Goal: Information Seeking & Learning: Compare options

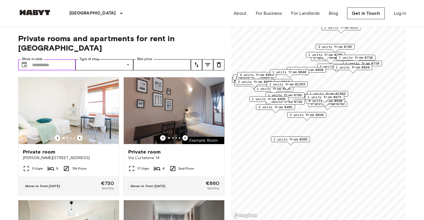
click at [39, 59] on input "Move-in date" at bounding box center [54, 64] width 44 height 11
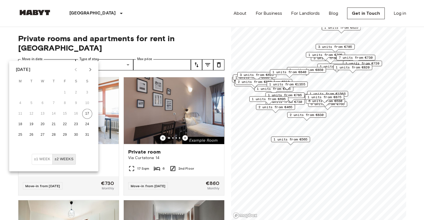
click at [90, 71] on icon "Next month" at bounding box center [90, 69] width 7 height 7
click at [21, 113] on button "15" at bounding box center [20, 114] width 10 height 10
type input "**********"
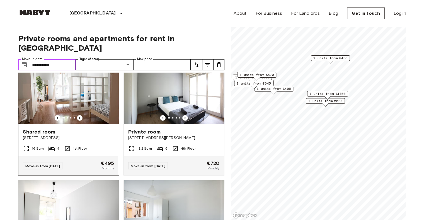
scroll to position [19, 0]
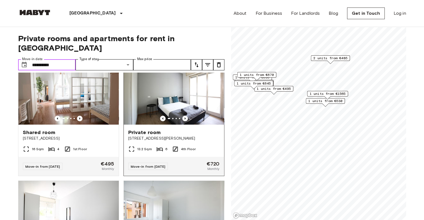
click at [168, 93] on img at bounding box center [174, 91] width 100 height 67
click at [322, 94] on span "1 units from €1565" at bounding box center [327, 93] width 36 height 5
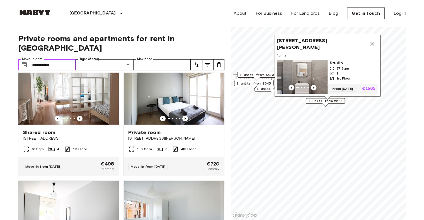
click at [348, 60] on span "Studio" at bounding box center [352, 63] width 46 height 6
click at [377, 39] on button "Map marker" at bounding box center [371, 43] width 11 height 11
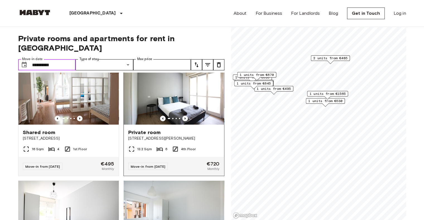
scroll to position [0, 0]
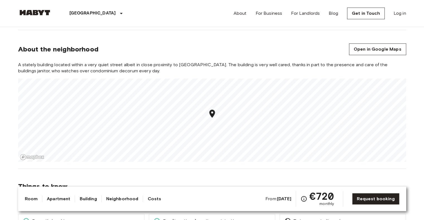
scroll to position [457, 0]
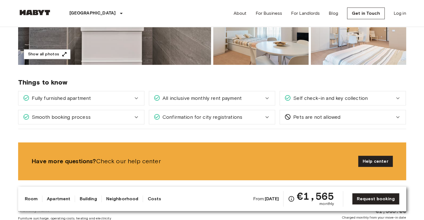
scroll to position [155, 0]
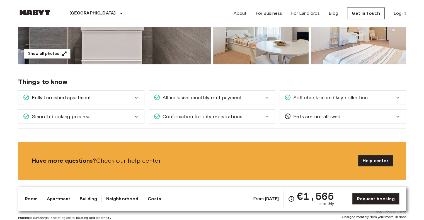
click at [216, 95] on span "All inclusive monthly rent payment" at bounding box center [200, 97] width 81 height 7
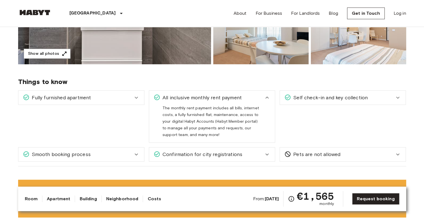
click at [216, 95] on span "All inclusive monthly rent payment" at bounding box center [200, 97] width 81 height 7
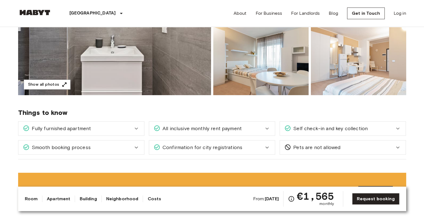
scroll to position [129, 0]
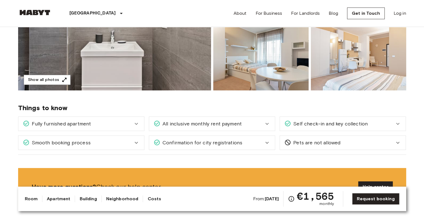
click at [109, 123] on div "Fully furnished apartment" at bounding box center [78, 123] width 110 height 7
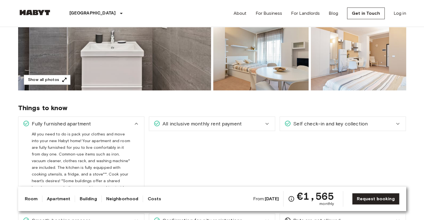
click at [109, 124] on div "Fully furnished apartment" at bounding box center [78, 123] width 110 height 7
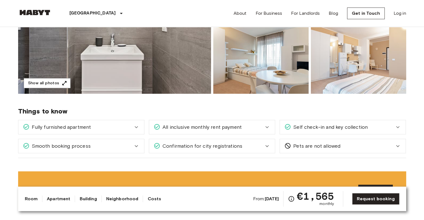
scroll to position [0, 0]
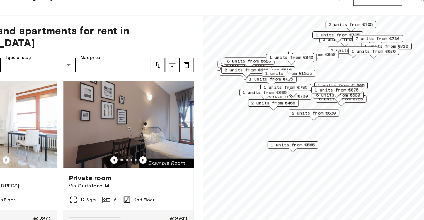
click at [309, 58] on span "1 units from €840" at bounding box center [299, 59] width 34 height 5
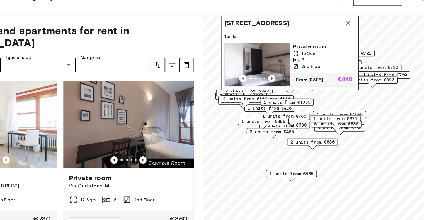
click at [377, 79] on div "1 units from €820" at bounding box center [361, 78] width 39 height 9
click at [341, 26] on div "About For Business For Landlords Blog Get in Touch Log in" at bounding box center [319, 13] width 172 height 27
click at [342, 29] on icon "Map marker" at bounding box center [342, 32] width 7 height 7
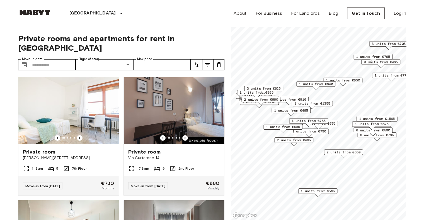
click at [351, 80] on span "1 units from €850" at bounding box center [343, 80] width 34 height 5
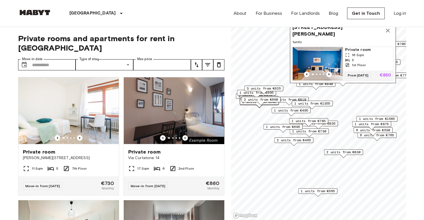
click at [324, 104] on span "1 units from €1355" at bounding box center [312, 103] width 36 height 5
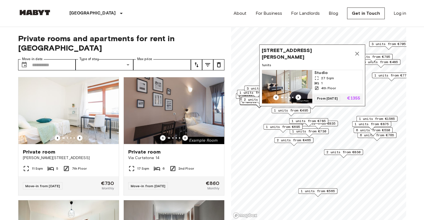
click at [303, 47] on span "Via Vittoria Colonna 32, 20149 Milano, IT" at bounding box center [306, 53] width 90 height 13
click at [280, 47] on span "Via Vittoria Colonna 32, 20149 Milano, IT" at bounding box center [306, 53] width 90 height 13
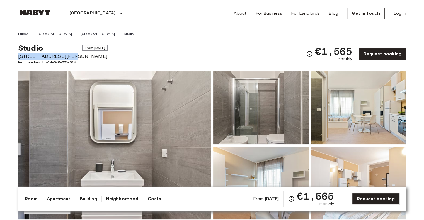
drag, startPoint x: 18, startPoint y: 55, endPoint x: 75, endPoint y: 57, distance: 56.6
click at [75, 57] on span "[STREET_ADDRESS][PERSON_NAME]" at bounding box center [62, 56] width 89 height 7
copy span "[STREET_ADDRESS][PERSON_NAME]"
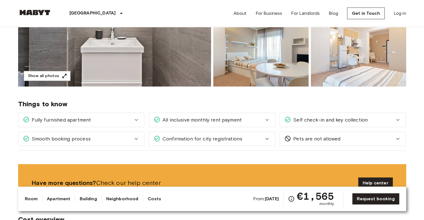
scroll to position [143, 0]
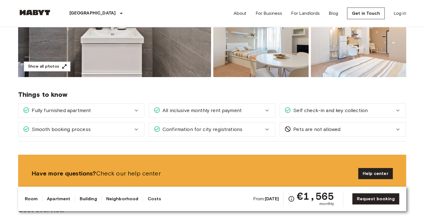
click at [248, 111] on div "All inclusive monthly rent payment" at bounding box center [208, 110] width 110 height 7
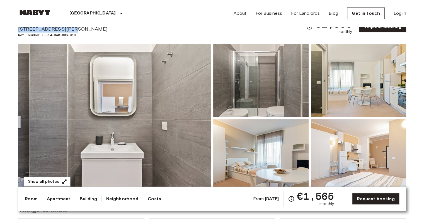
scroll to position [27, 0]
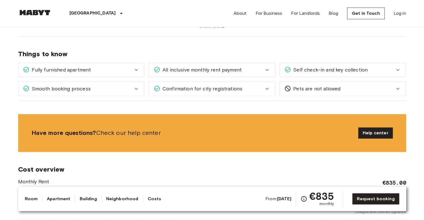
scroll to position [467, 0]
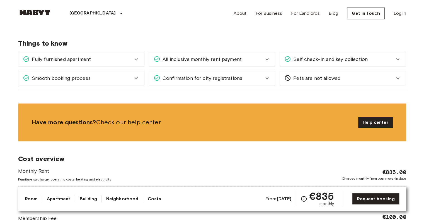
click at [171, 56] on span "All inclusive monthly rent payment" at bounding box center [200, 59] width 81 height 7
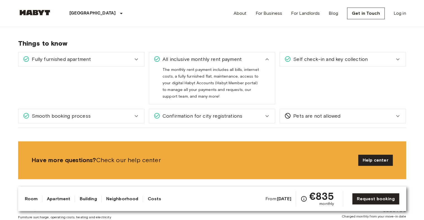
click at [171, 56] on span "All inclusive monthly rent payment" at bounding box center [200, 59] width 81 height 7
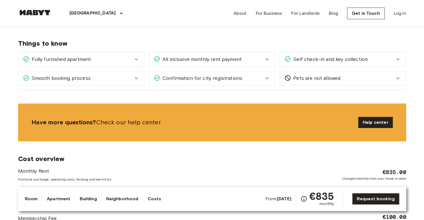
click at [126, 56] on div "Fully furnished apartment" at bounding box center [78, 59] width 110 height 7
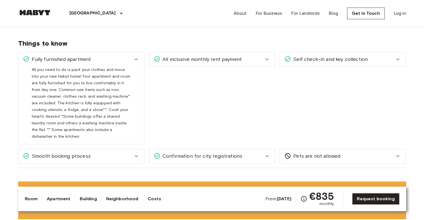
click at [126, 56] on div "Fully furnished apartment" at bounding box center [78, 59] width 110 height 7
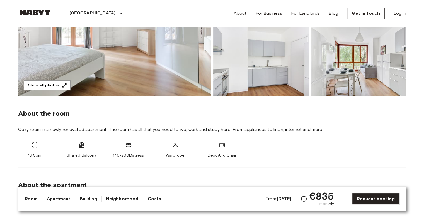
scroll to position [124, 0]
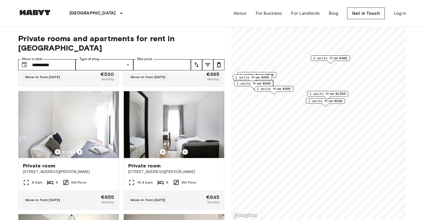
scroll to position [356, 0]
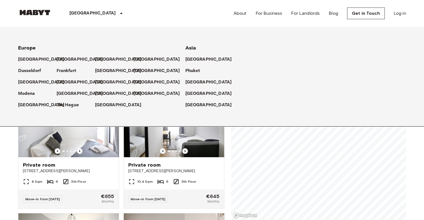
click at [79, 14] on p "[GEOGRAPHIC_DATA]" at bounding box center [92, 13] width 47 height 7
click at [138, 82] on p "[GEOGRAPHIC_DATA]" at bounding box center [157, 82] width 47 height 7
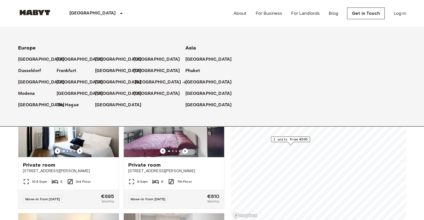
scroll to position [860, 0]
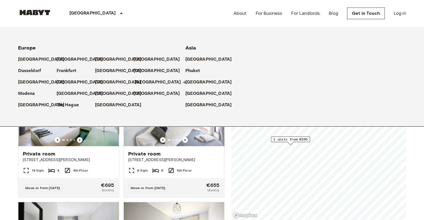
click at [139, 83] on p "[GEOGRAPHIC_DATA]" at bounding box center [157, 82] width 47 height 7
click at [226, 151] on div "Private rooms and apartments for rent in [GEOGRAPHIC_DATA] Move-in date ​ Move-…" at bounding box center [212, 124] width 388 height 194
